Goal: Find specific page/section: Find specific page/section

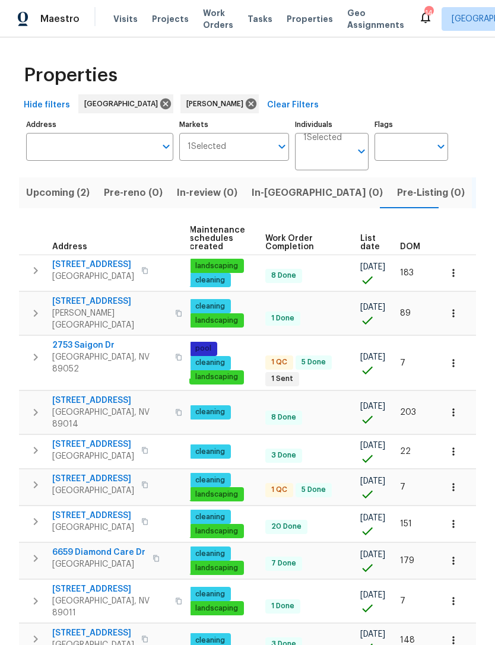
scroll to position [0, 152]
click at [415, 248] on span "DOM" at bounding box center [410, 247] width 20 height 8
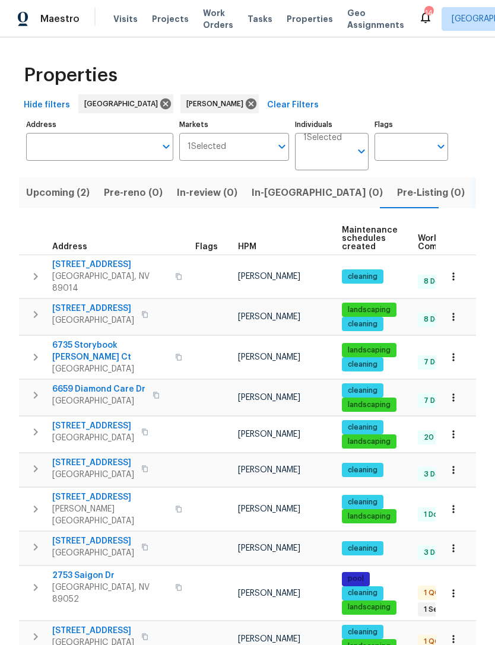
click at [154, 391] on icon "button" at bounding box center [155, 394] width 7 height 7
click at [152, 391] on icon "button" at bounding box center [155, 394] width 7 height 7
click at [455, 392] on icon "button" at bounding box center [453, 397] width 12 height 12
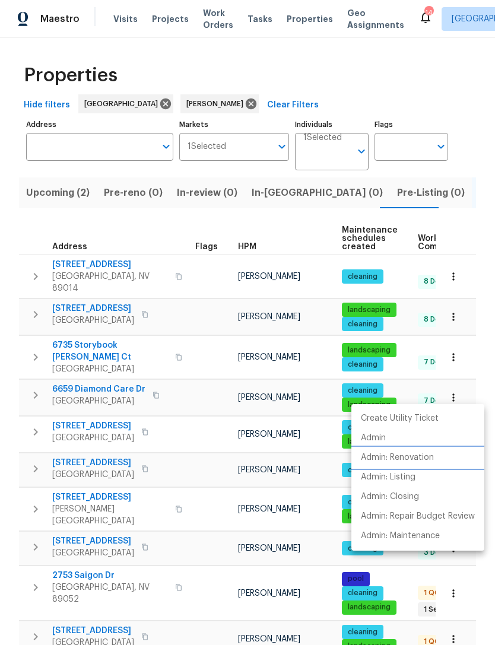
click at [420, 460] on p "Admin: Renovation" at bounding box center [397, 457] width 73 height 12
click at [423, 90] on div at bounding box center [247, 322] width 495 height 645
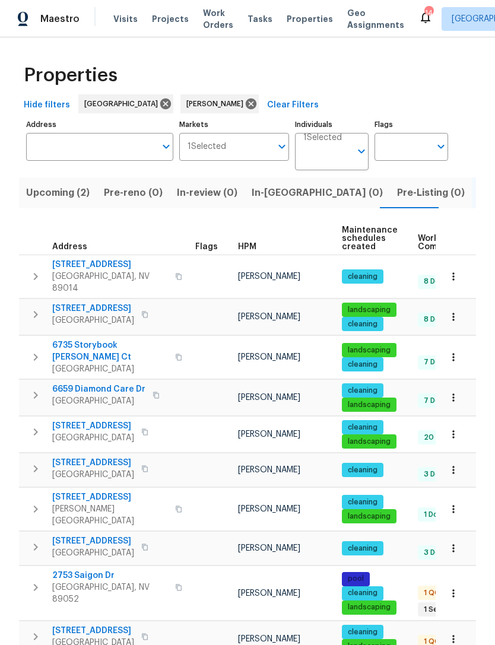
click at [451, 397] on button "button" at bounding box center [453, 397] width 26 height 26
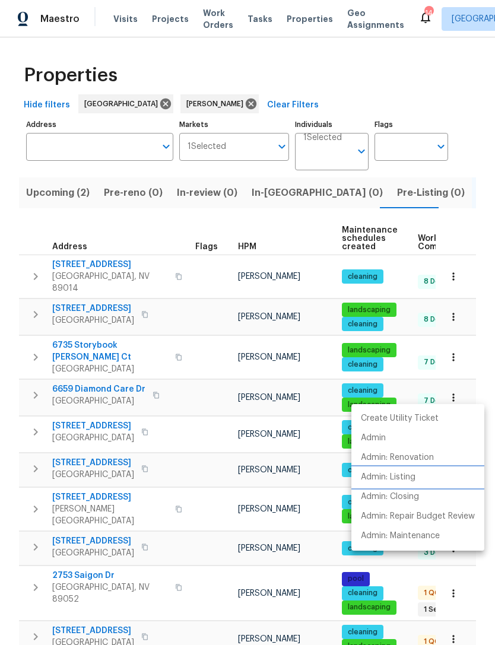
click at [412, 479] on p "Admin: Listing" at bounding box center [388, 477] width 55 height 12
click at [264, 192] on div at bounding box center [247, 322] width 495 height 645
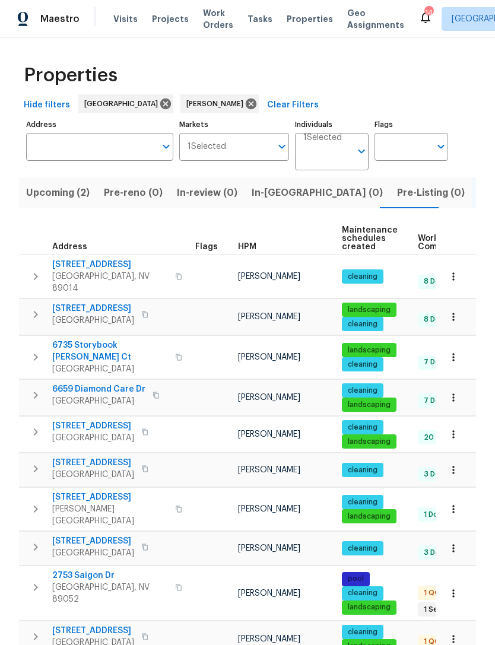
click at [273, 196] on span "In-[GEOGRAPHIC_DATA] (0)" at bounding box center [316, 192] width 131 height 17
